Goal: Check status: Check status

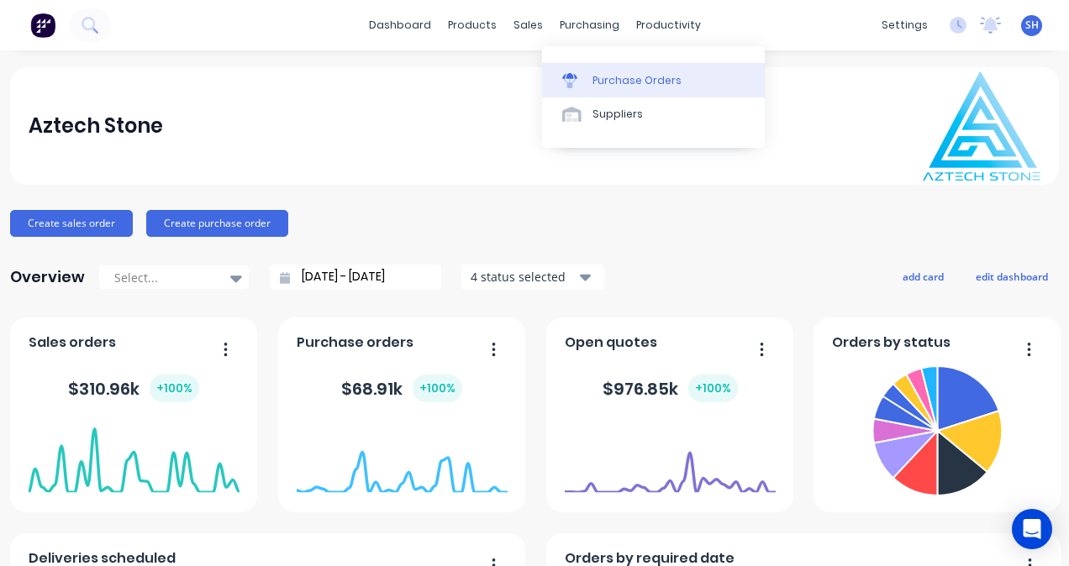
click at [597, 86] on div "Purchase Orders" at bounding box center [637, 80] width 89 height 15
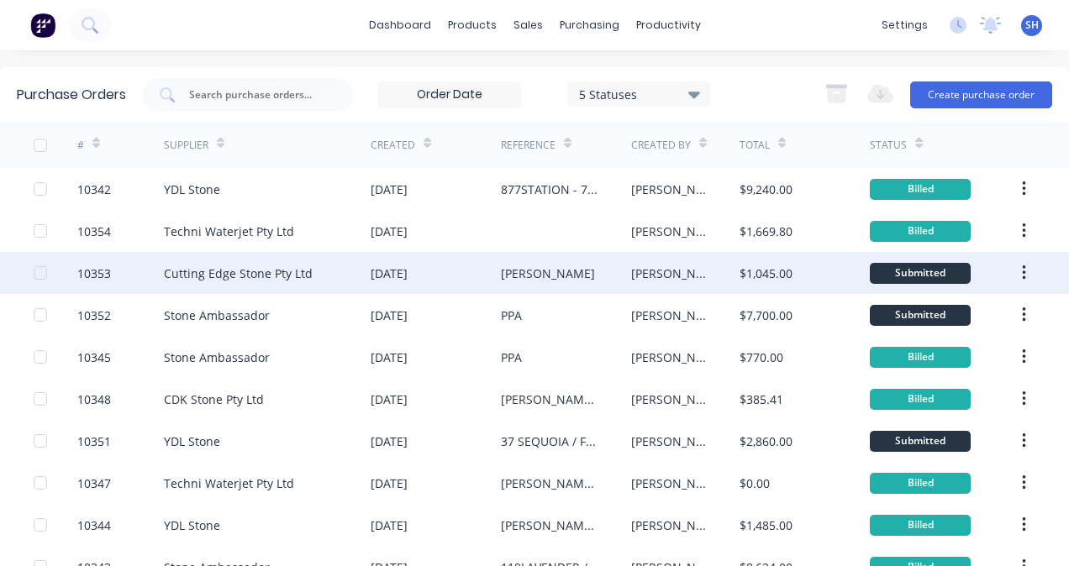
click at [350, 278] on div "Cutting Edge Stone Pty Ltd" at bounding box center [267, 273] width 207 height 42
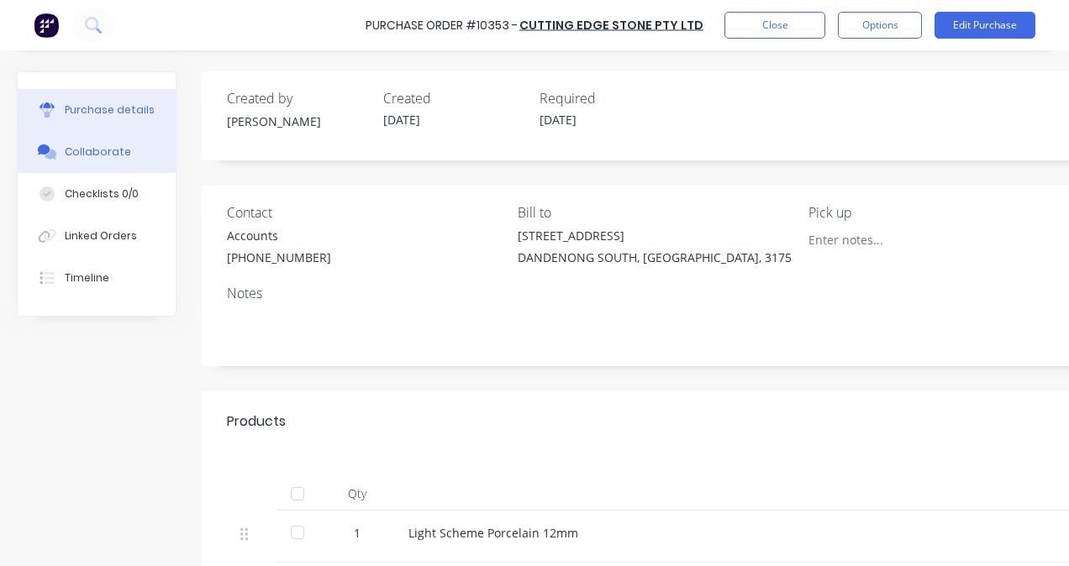
click at [108, 158] on div "Collaborate" at bounding box center [98, 152] width 66 height 15
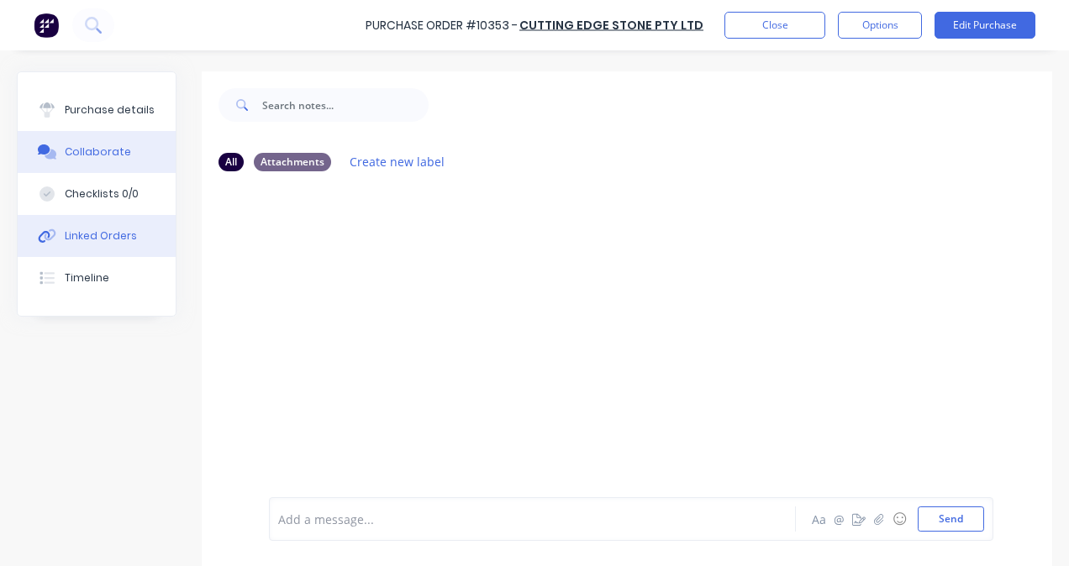
click at [114, 239] on div "Linked Orders" at bounding box center [101, 236] width 72 height 15
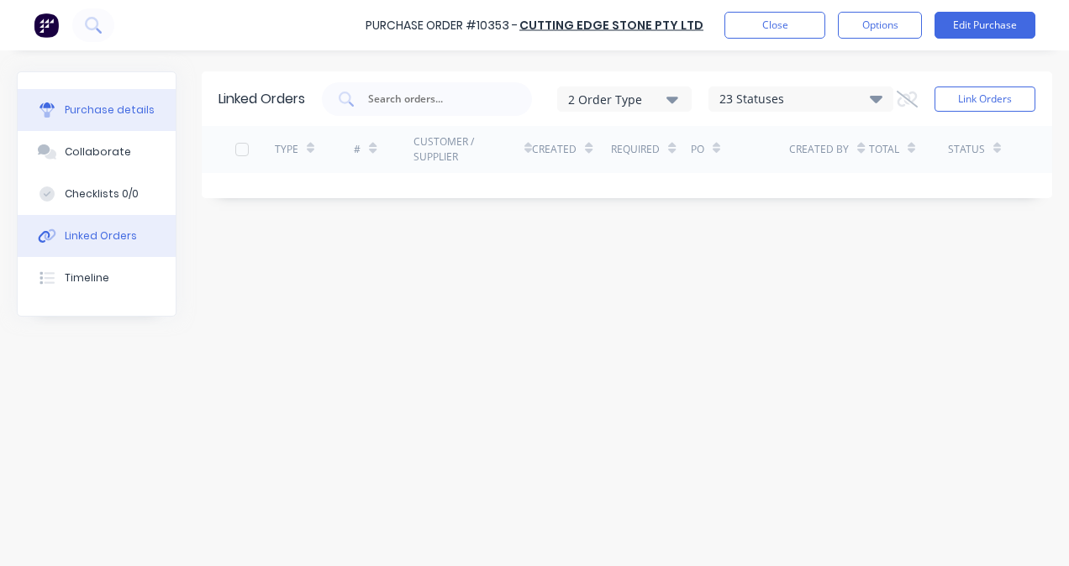
click at [97, 119] on button "Purchase details" at bounding box center [97, 110] width 158 height 42
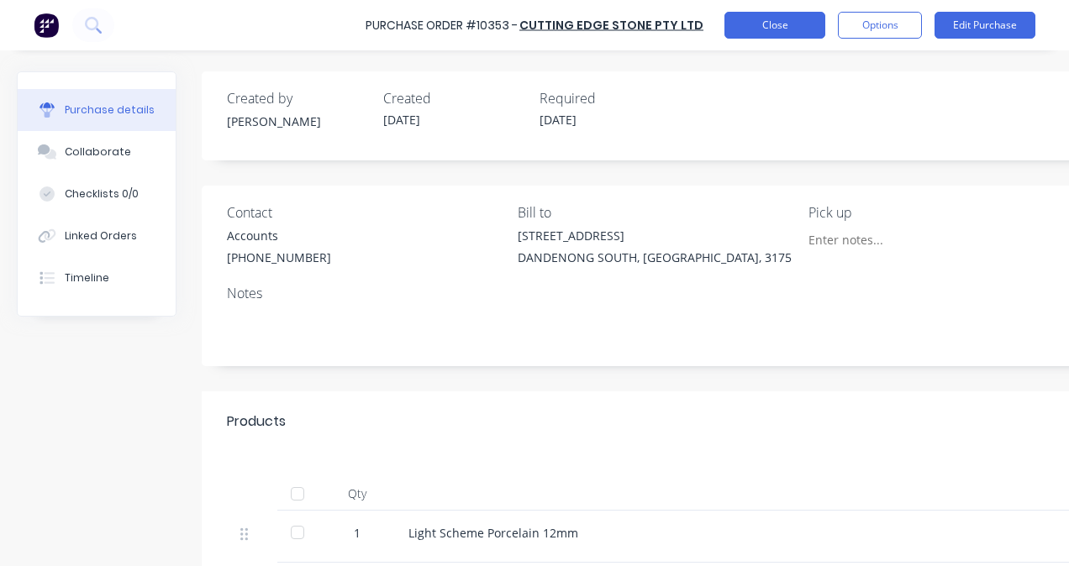
click at [745, 26] on button "Close" at bounding box center [774, 25] width 101 height 27
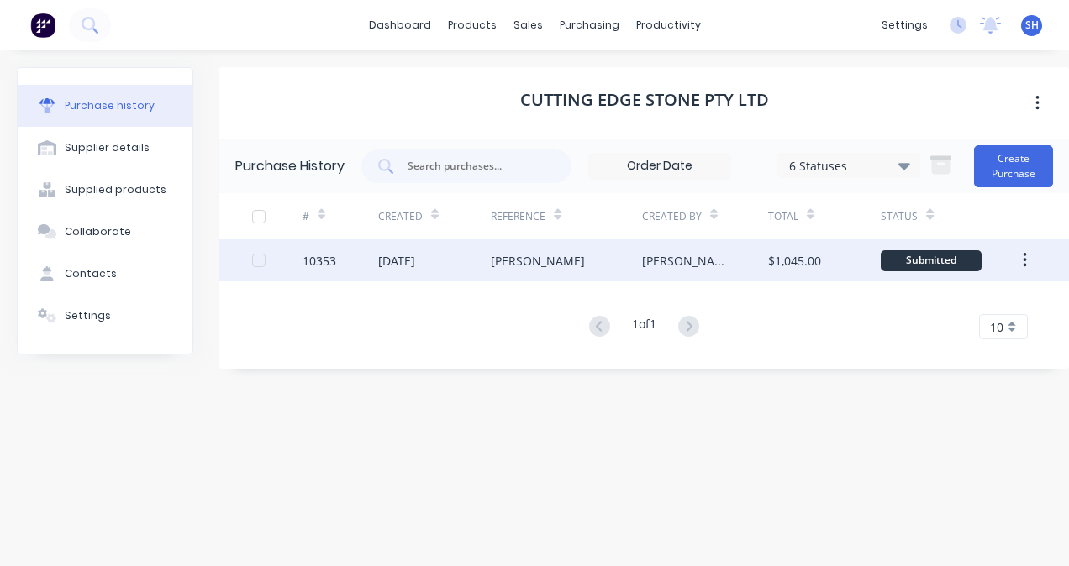
click at [504, 267] on div "Stella Maris Stanmore" at bounding box center [538, 261] width 94 height 18
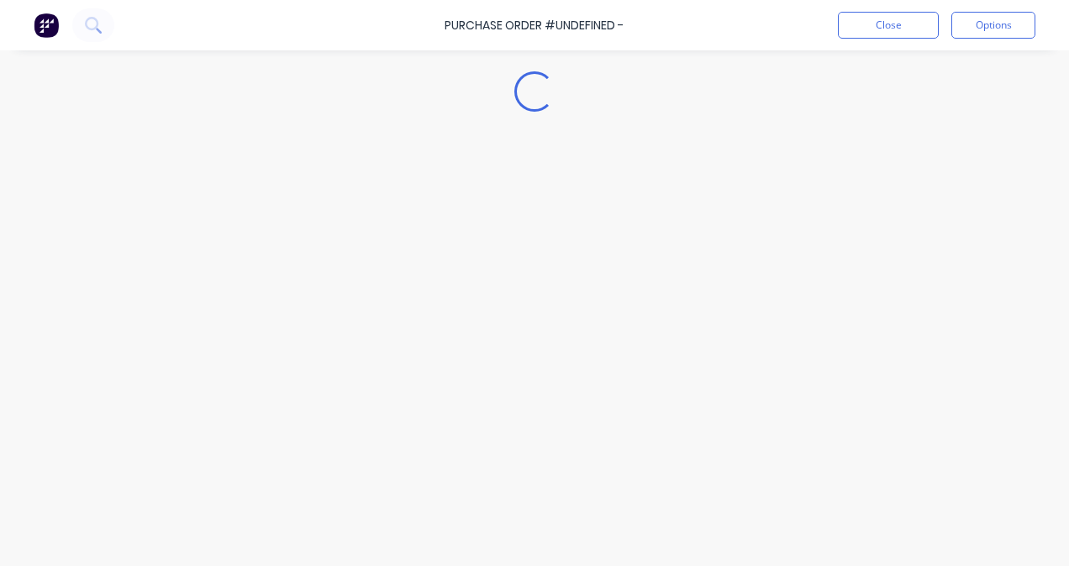
type textarea "x"
